Goal: Use online tool/utility: Utilize a website feature to perform a specific function

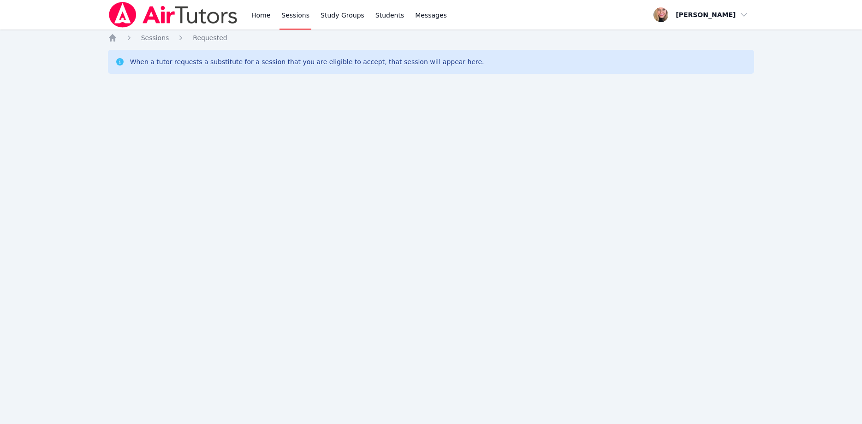
click at [146, 16] on img at bounding box center [173, 15] width 130 height 26
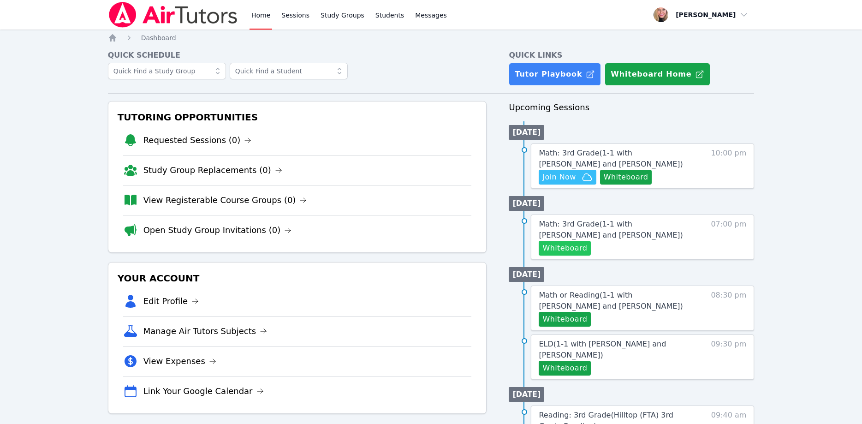
click at [575, 247] on button "Whiteboard" at bounding box center [564, 248] width 52 height 15
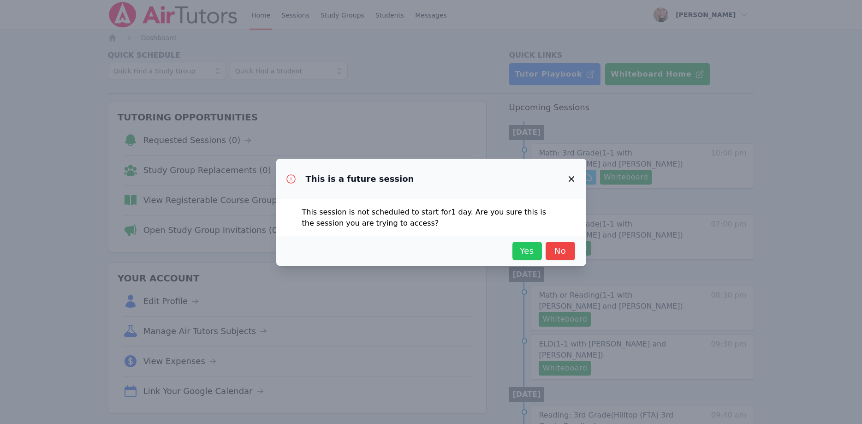
click at [526, 250] on span "Yes" at bounding box center [527, 250] width 20 height 13
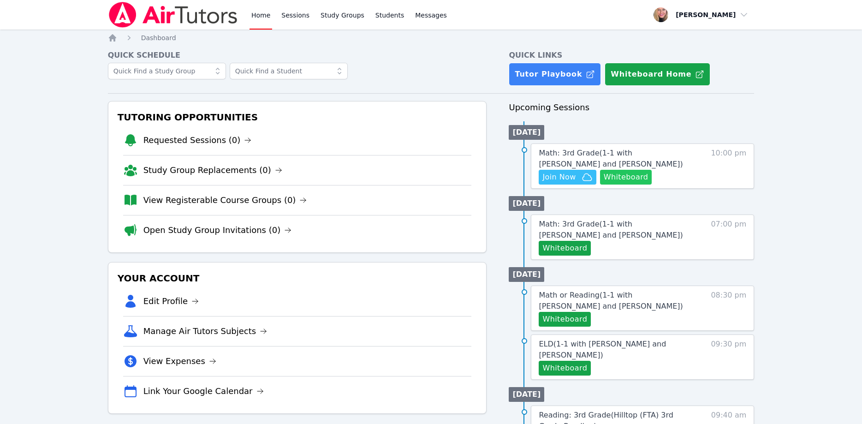
click at [636, 176] on button "Whiteboard" at bounding box center [626, 177] width 52 height 15
